Goal: Information Seeking & Learning: Learn about a topic

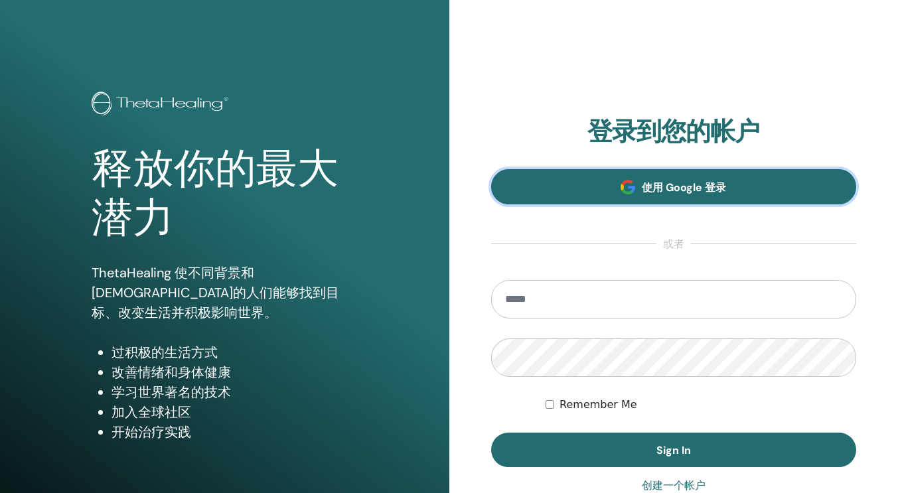
click at [652, 187] on span "使用 Google 登录" at bounding box center [684, 188] width 84 height 14
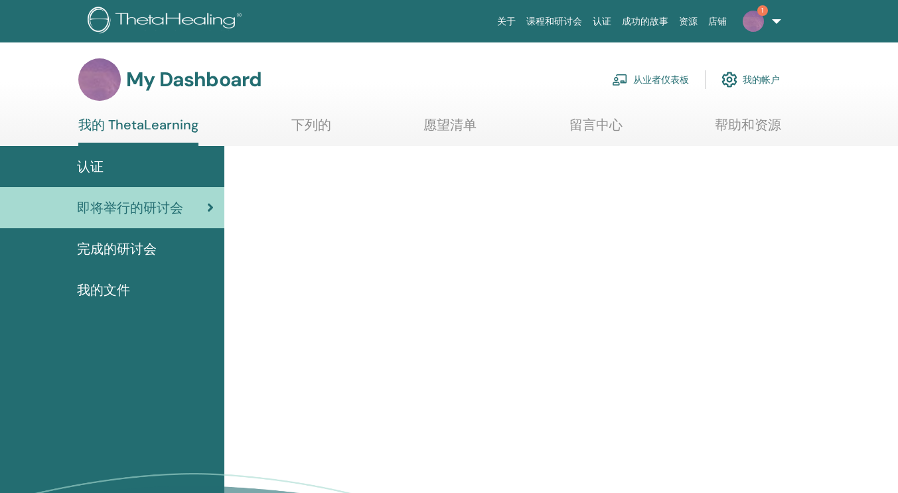
click at [760, 17] on img at bounding box center [753, 21] width 21 height 21
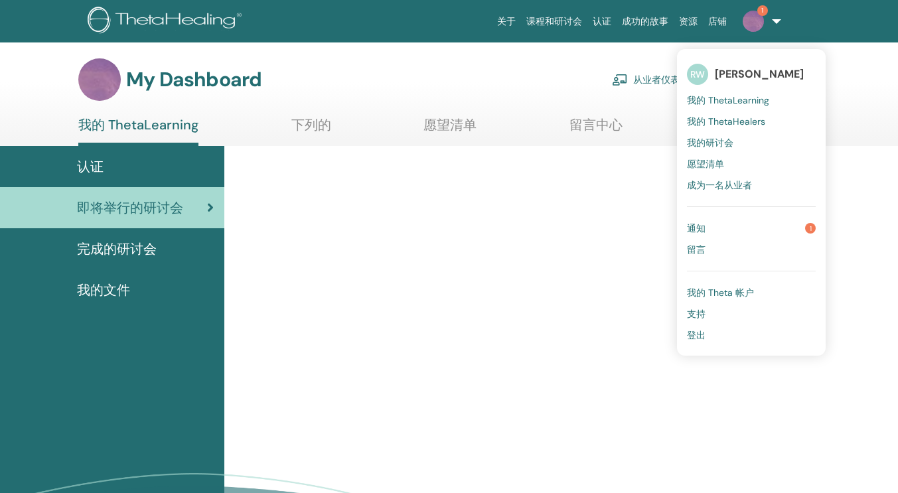
click at [739, 224] on link "通知 1" at bounding box center [751, 228] width 129 height 21
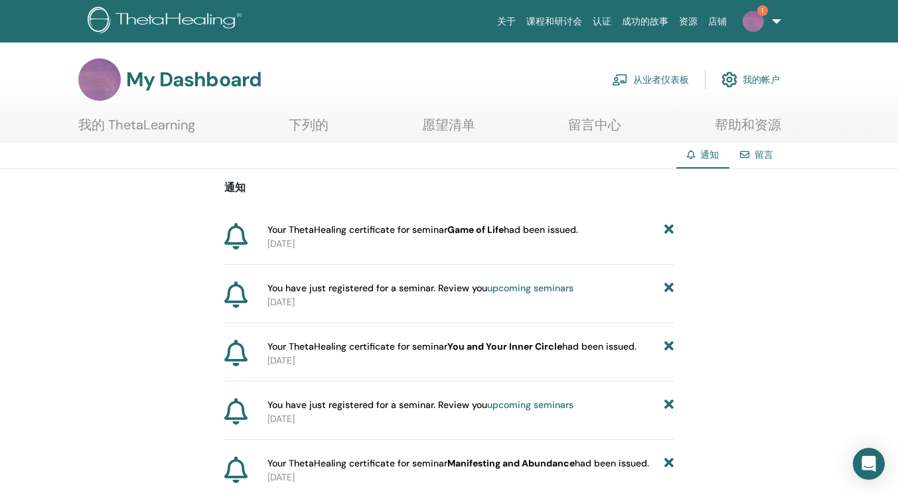
click at [672, 233] on icon at bounding box center [668, 230] width 9 height 14
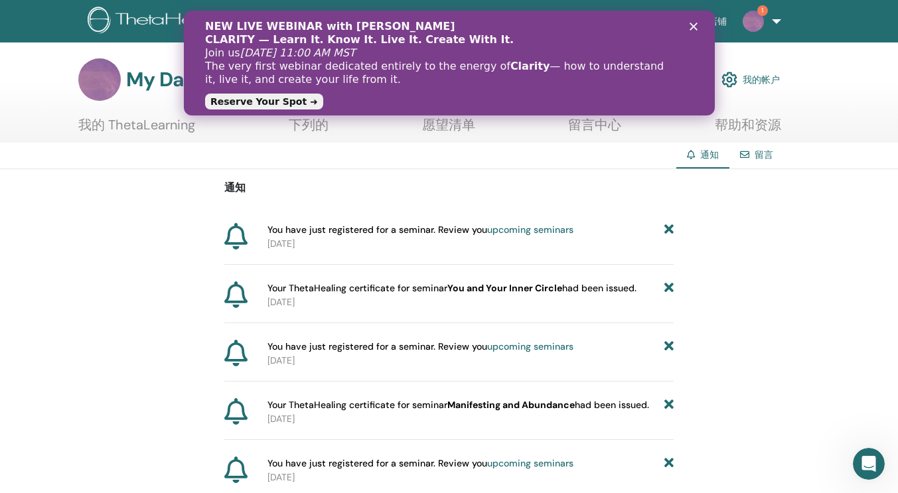
click at [686, 25] on div "NEW LIVE WEBINAR with Vianna Stibal CLARITY — Learn It. Know It. Live It. Creat…" at bounding box center [448, 63] width 488 height 94
click at [693, 22] on div "NEW LIVE WEBINAR with Vianna Stibal CLARITY — Learn It. Know It. Live It. Creat…" at bounding box center [448, 63] width 531 height 94
click at [694, 26] on polygon "Close" at bounding box center [693, 27] width 8 height 8
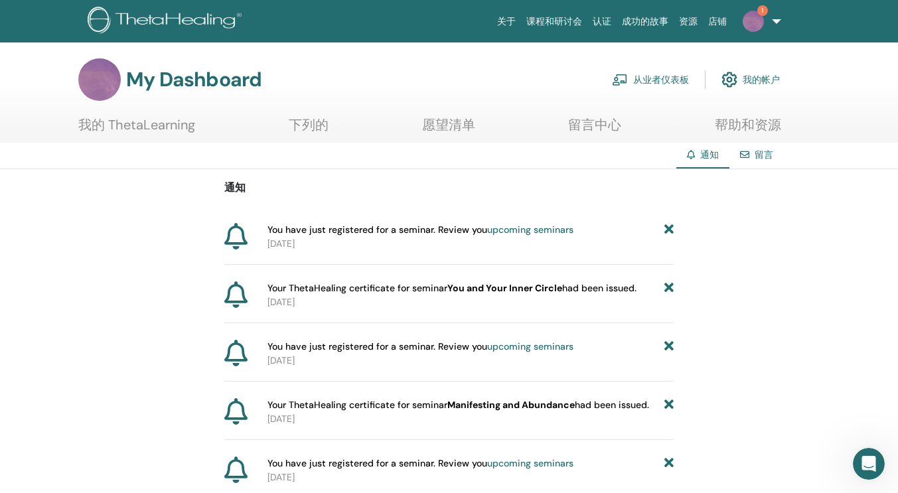
click at [555, 19] on link "课程和研讨会" at bounding box center [554, 21] width 66 height 25
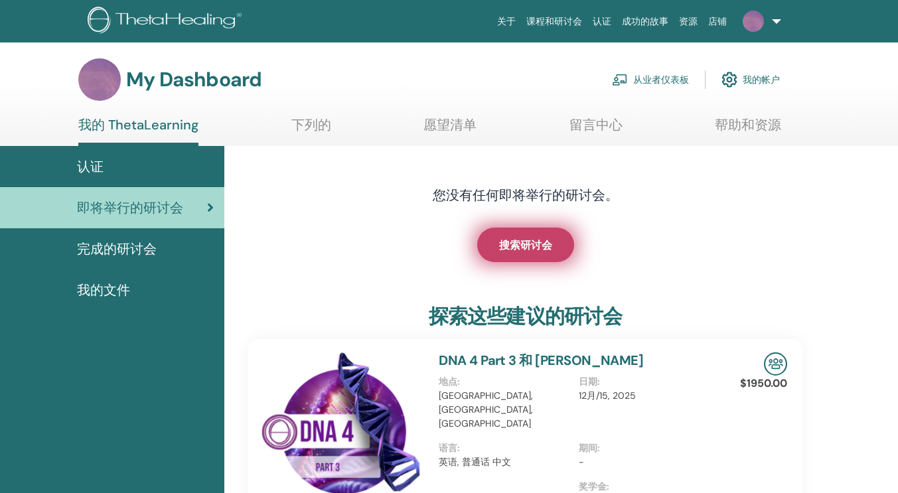
click at [532, 240] on span "搜索研讨会" at bounding box center [525, 245] width 53 height 14
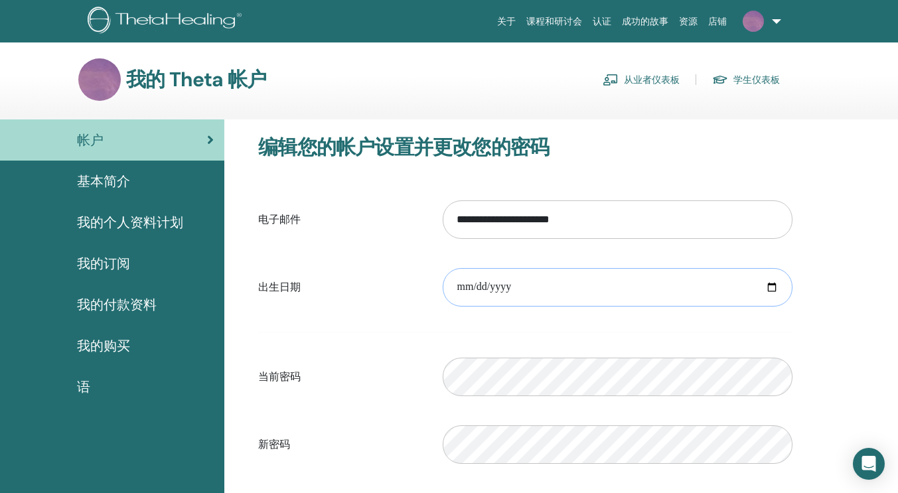
click at [595, 284] on input "date" at bounding box center [618, 287] width 350 height 38
click at [751, 21] on img at bounding box center [753, 21] width 21 height 21
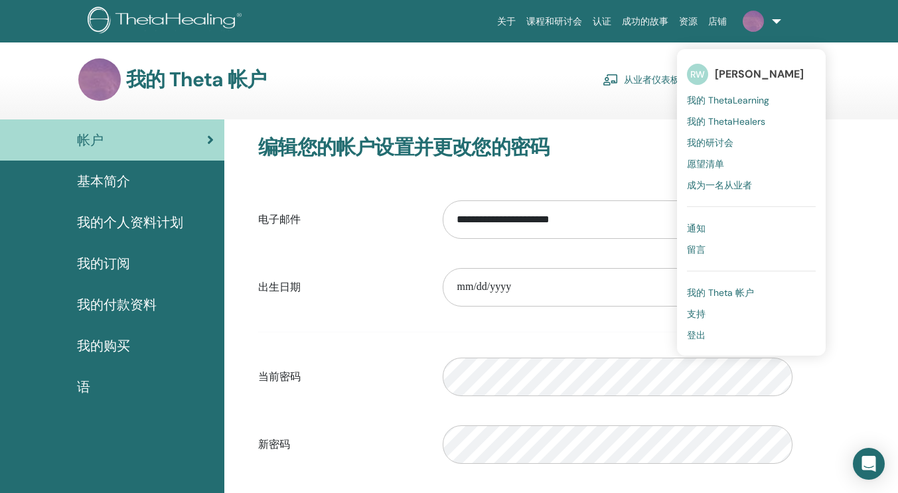
click at [724, 101] on span "我的 ThetaLearning" at bounding box center [728, 100] width 82 height 12
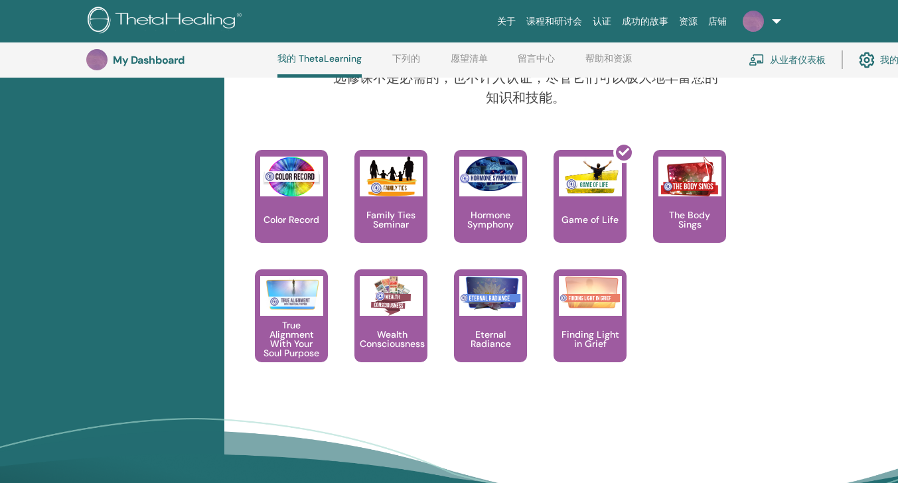
scroll to position [1363, 0]
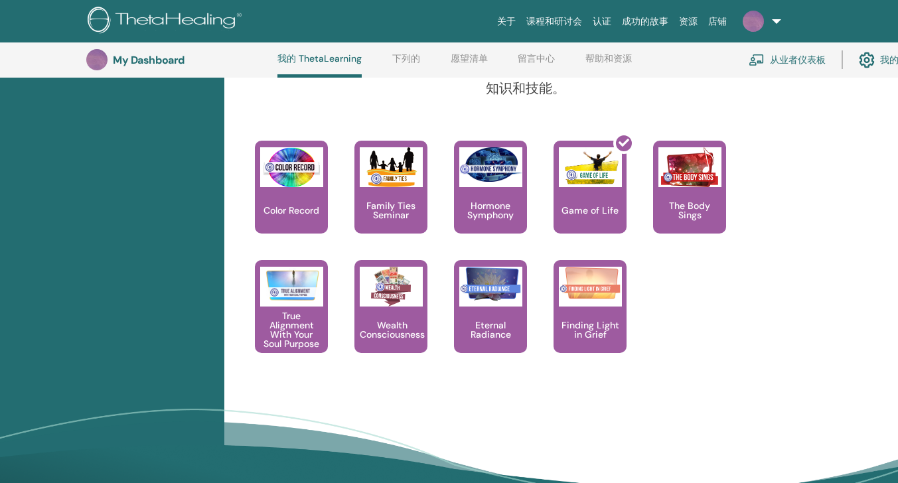
click at [398, 56] on link "下列的" at bounding box center [406, 63] width 28 height 21
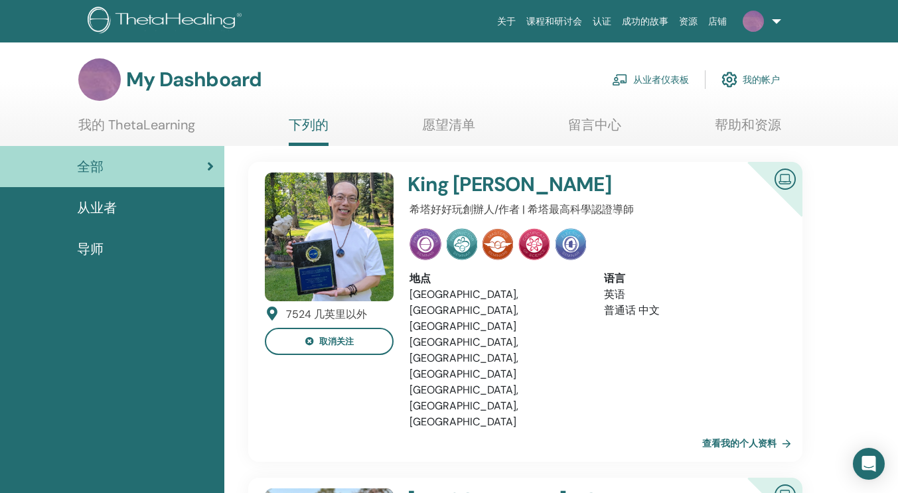
click at [133, 132] on link "我的 ThetaLearning" at bounding box center [136, 130] width 117 height 26
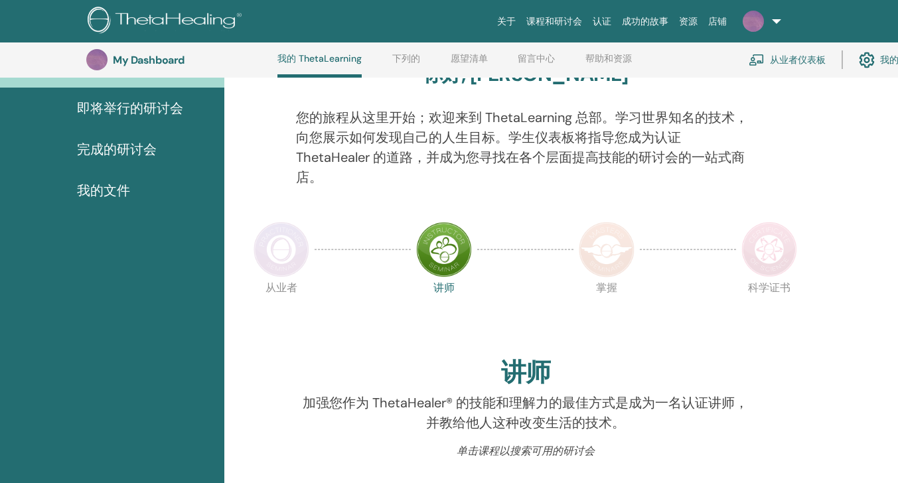
scroll to position [168, 0]
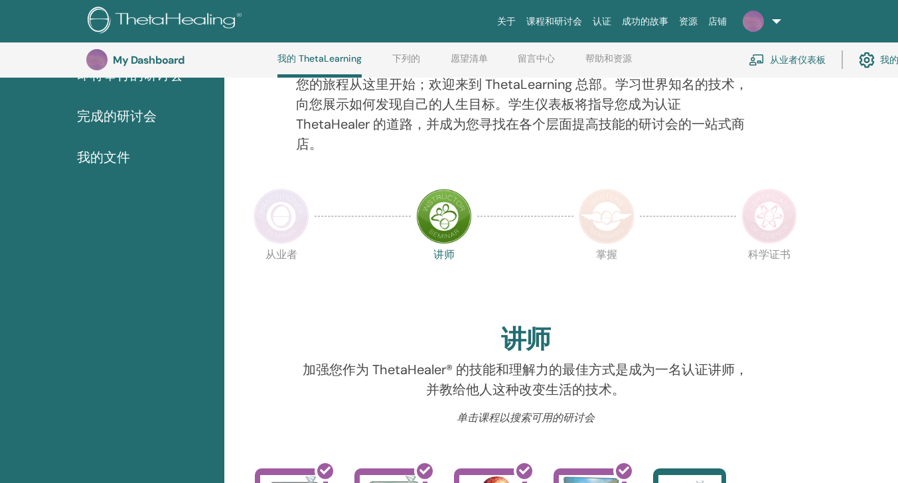
click at [104, 159] on span "我的文件" at bounding box center [103, 157] width 53 height 20
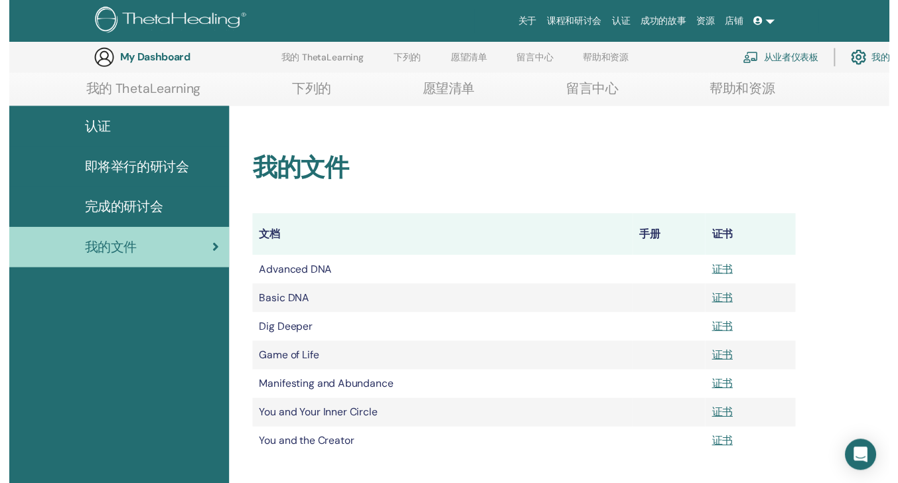
scroll to position [165, 0]
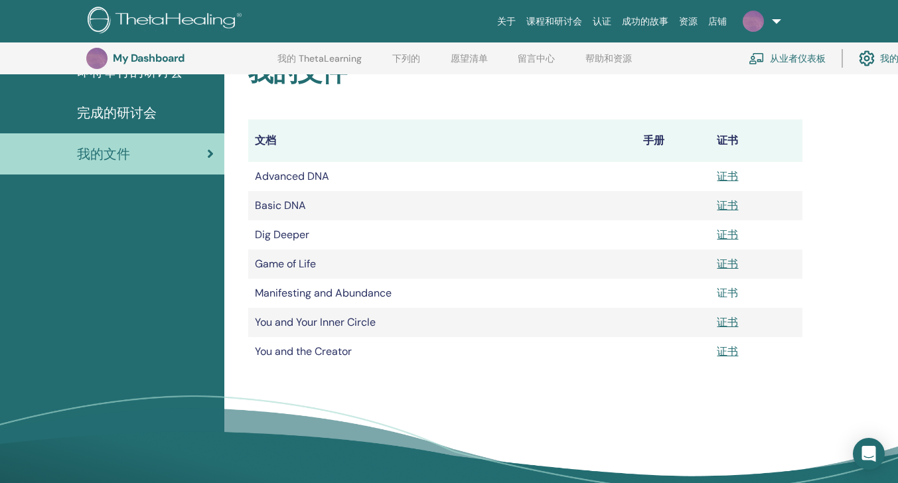
click at [727, 297] on link "证书" at bounding box center [727, 293] width 21 height 14
click at [726, 263] on link "证书" at bounding box center [727, 264] width 21 height 14
click at [734, 296] on link "证书" at bounding box center [727, 293] width 21 height 14
click at [730, 323] on link "证书" at bounding box center [727, 322] width 21 height 14
click at [732, 354] on link "证书" at bounding box center [727, 351] width 21 height 14
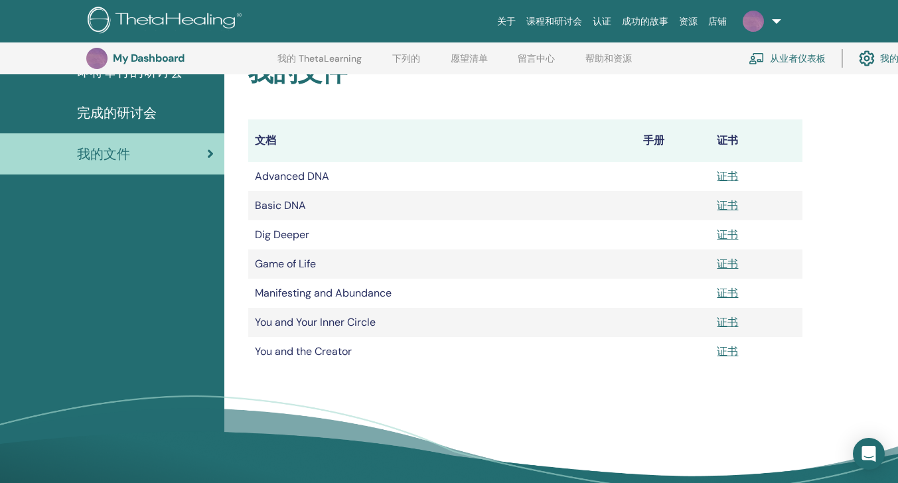
click at [140, 310] on div "认证 即将举行的研讨会 完成的研讨会 我的文件" at bounding box center [112, 269] width 224 height 519
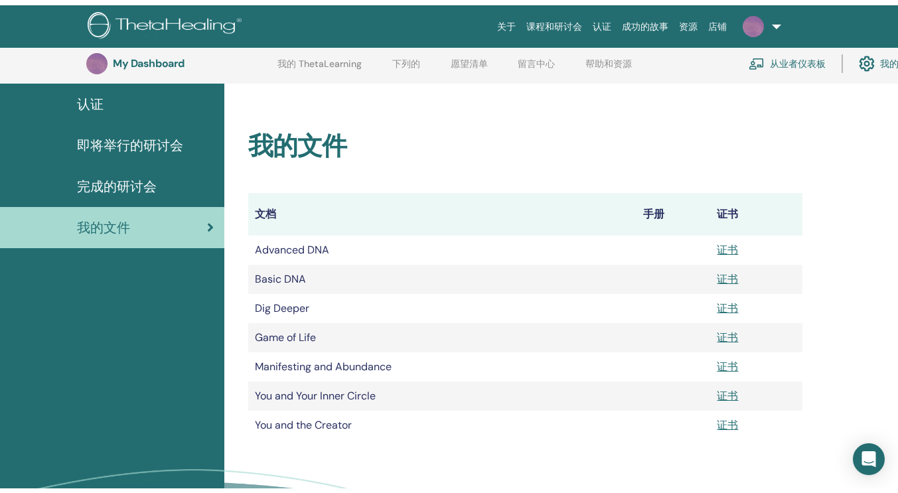
scroll to position [0, 0]
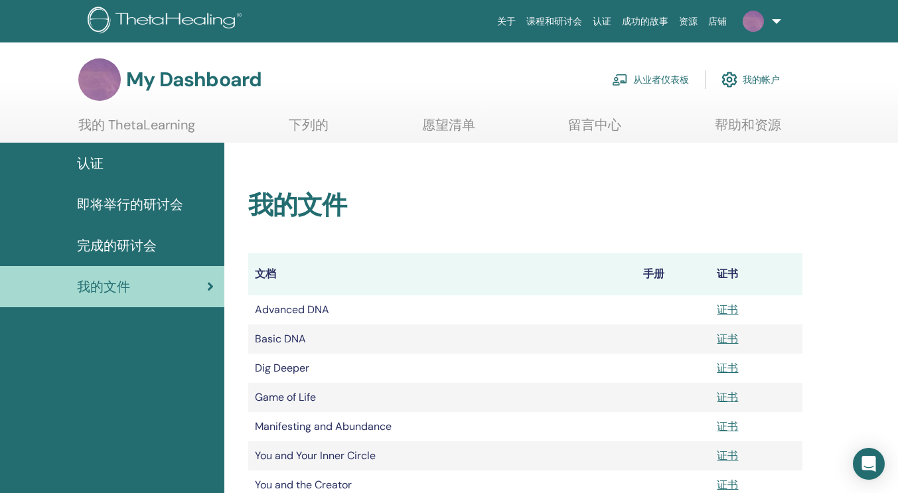
click at [108, 206] on span "即将举行的研讨会" at bounding box center [130, 204] width 106 height 20
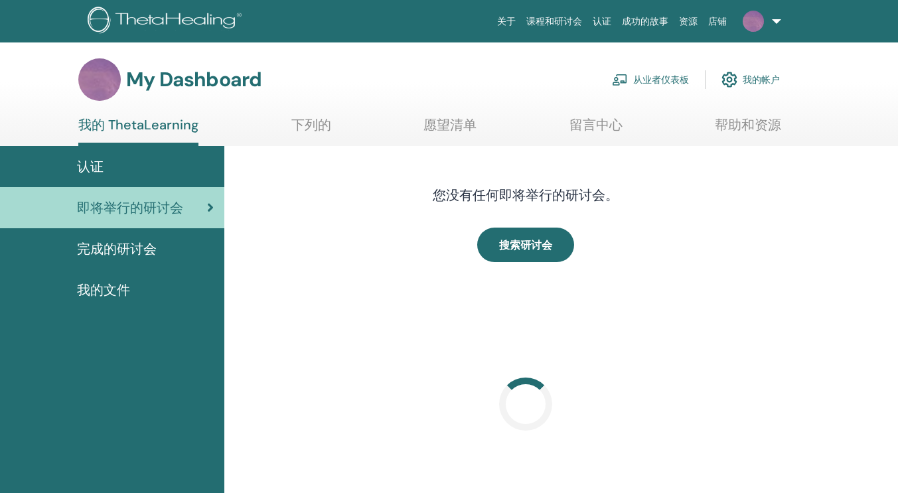
click at [552, 21] on link "课程和研讨会" at bounding box center [554, 21] width 66 height 25
